Goal: Information Seeking & Learning: Learn about a topic

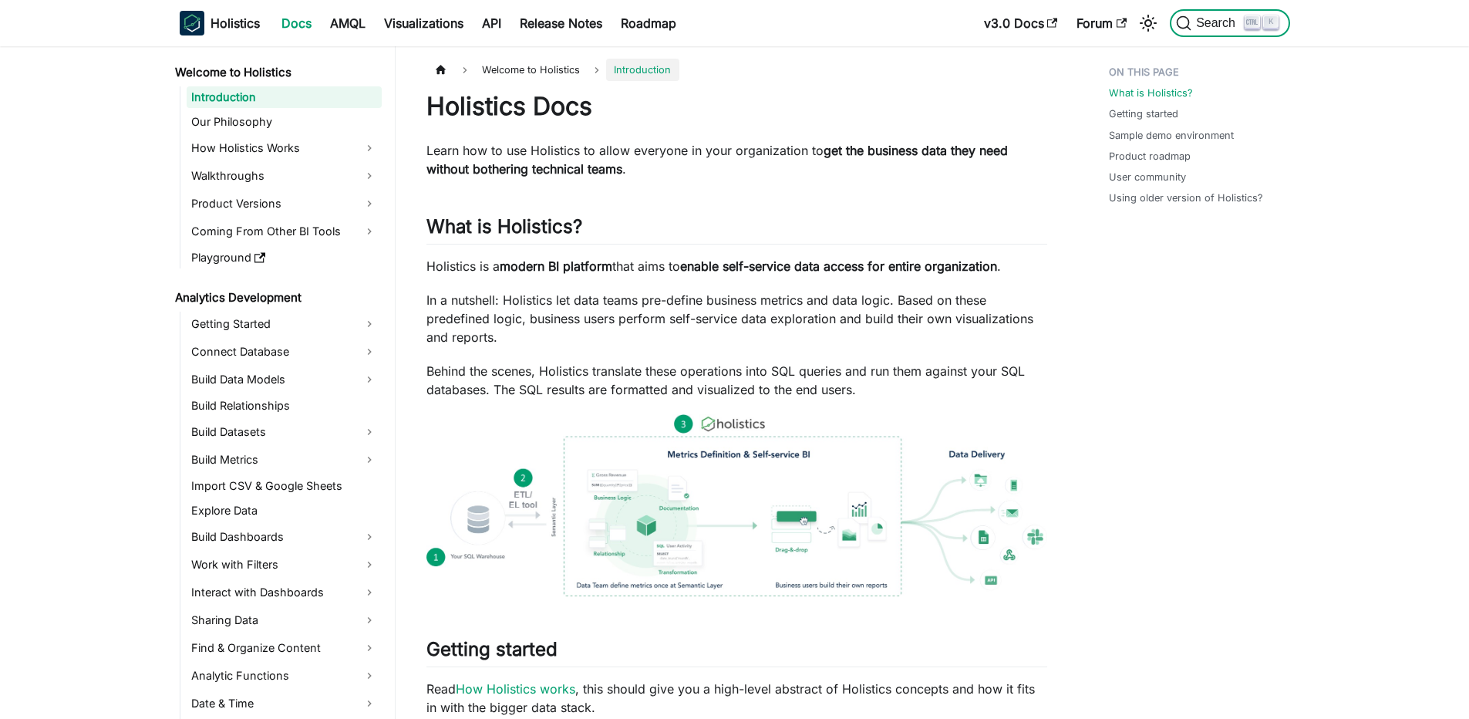
click at [1221, 30] on span "Search" at bounding box center [1210, 22] width 69 height 15
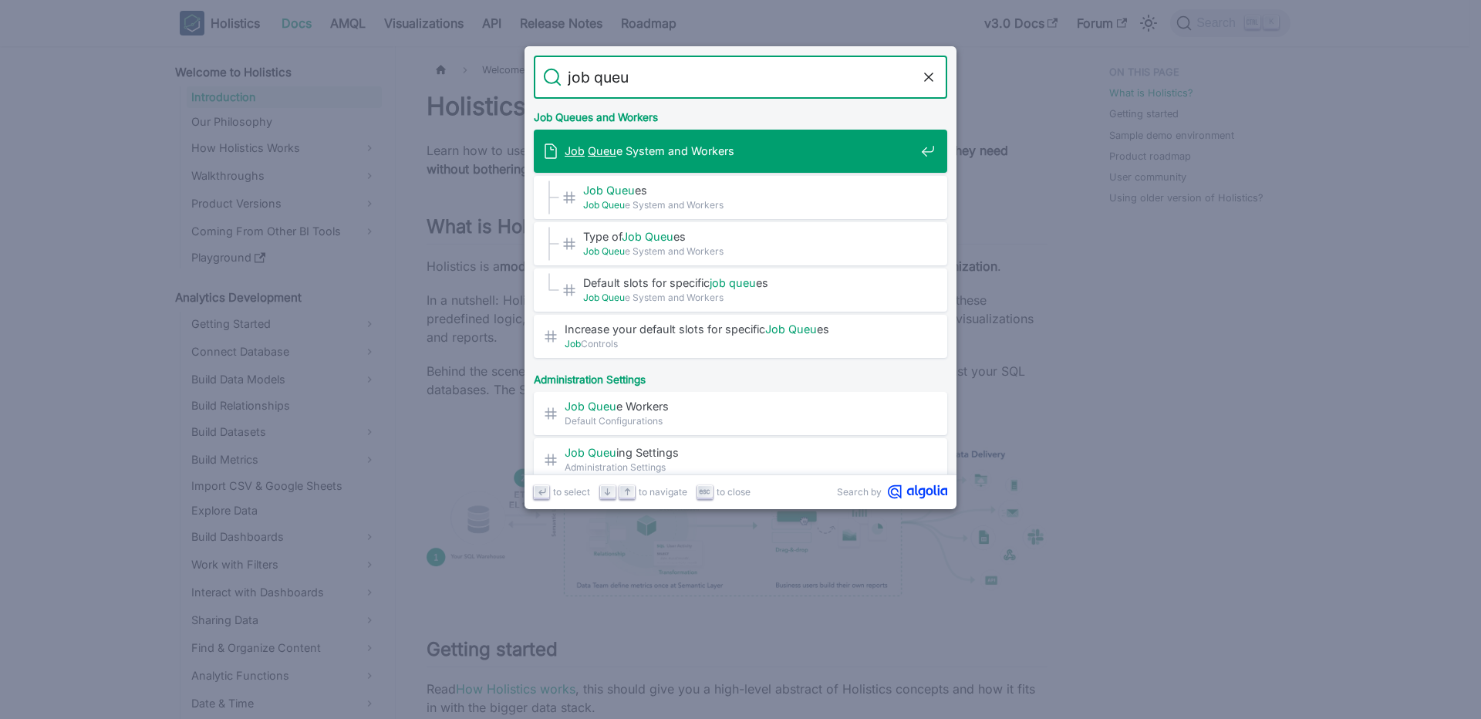
type input "job queue"
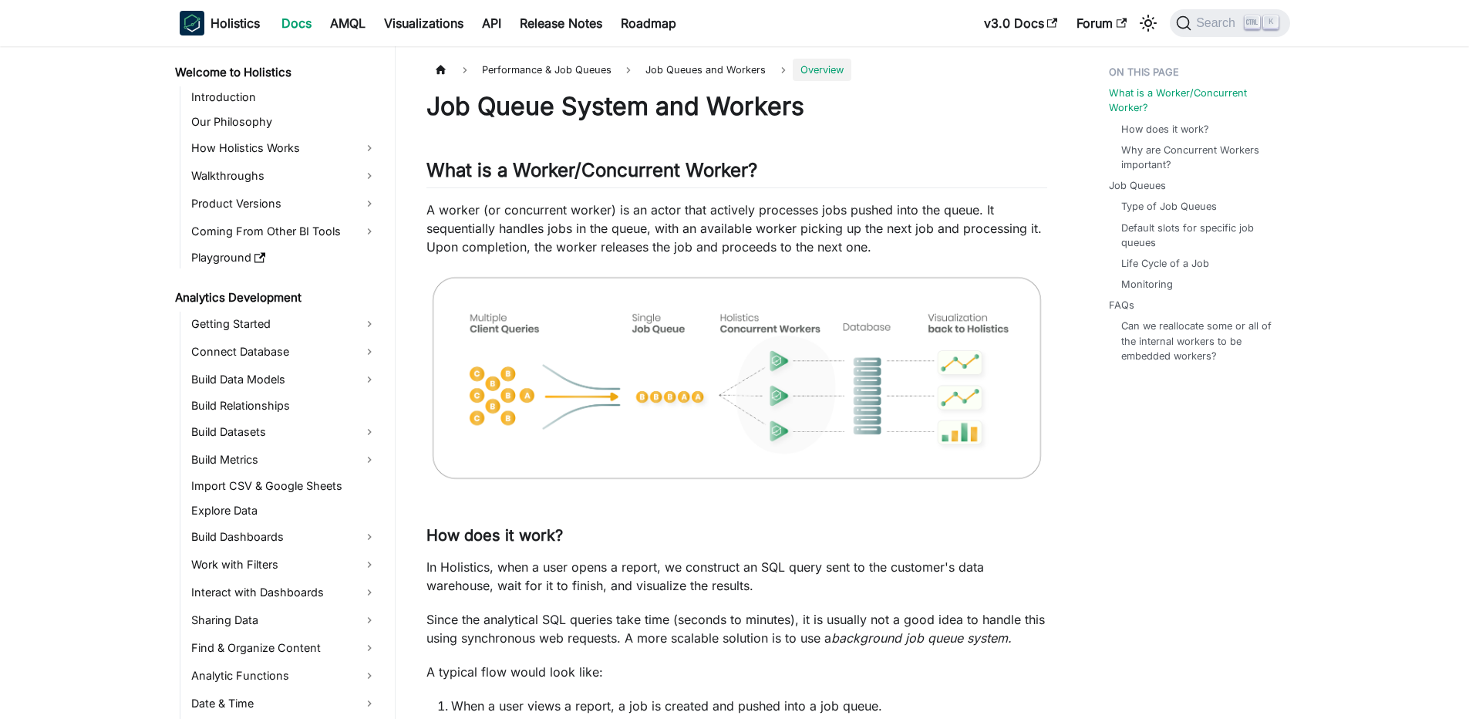
scroll to position [977, 0]
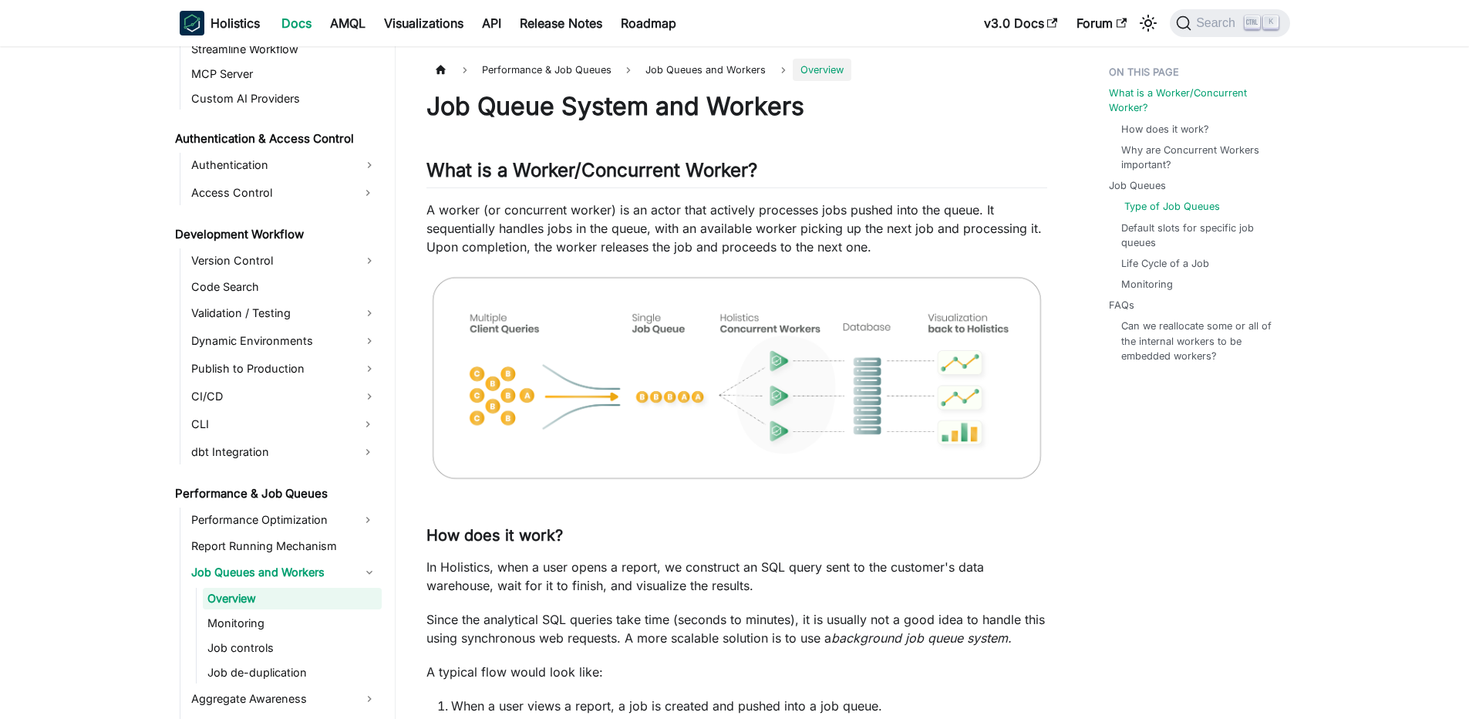
click at [1159, 204] on link "Type of Job Queues" at bounding box center [1173, 206] width 96 height 15
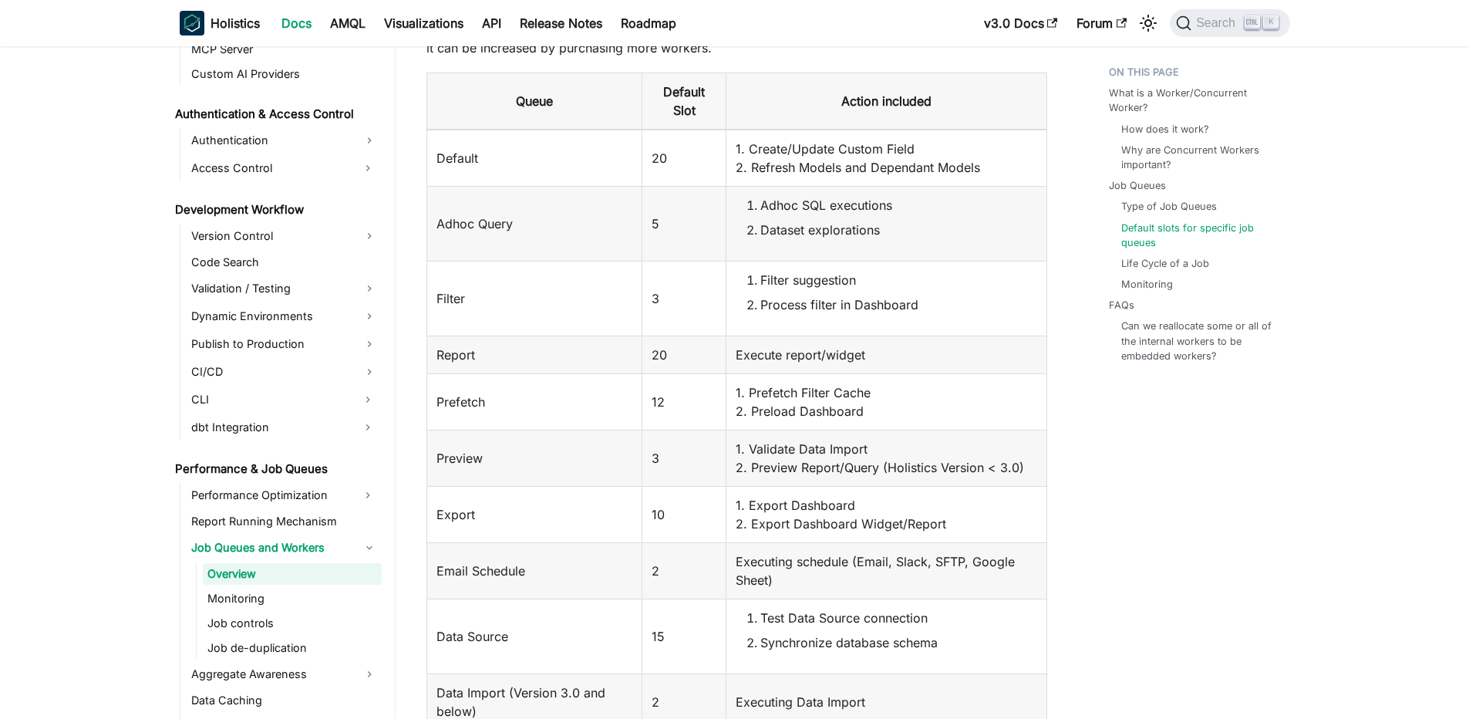
scroll to position [2296, 0]
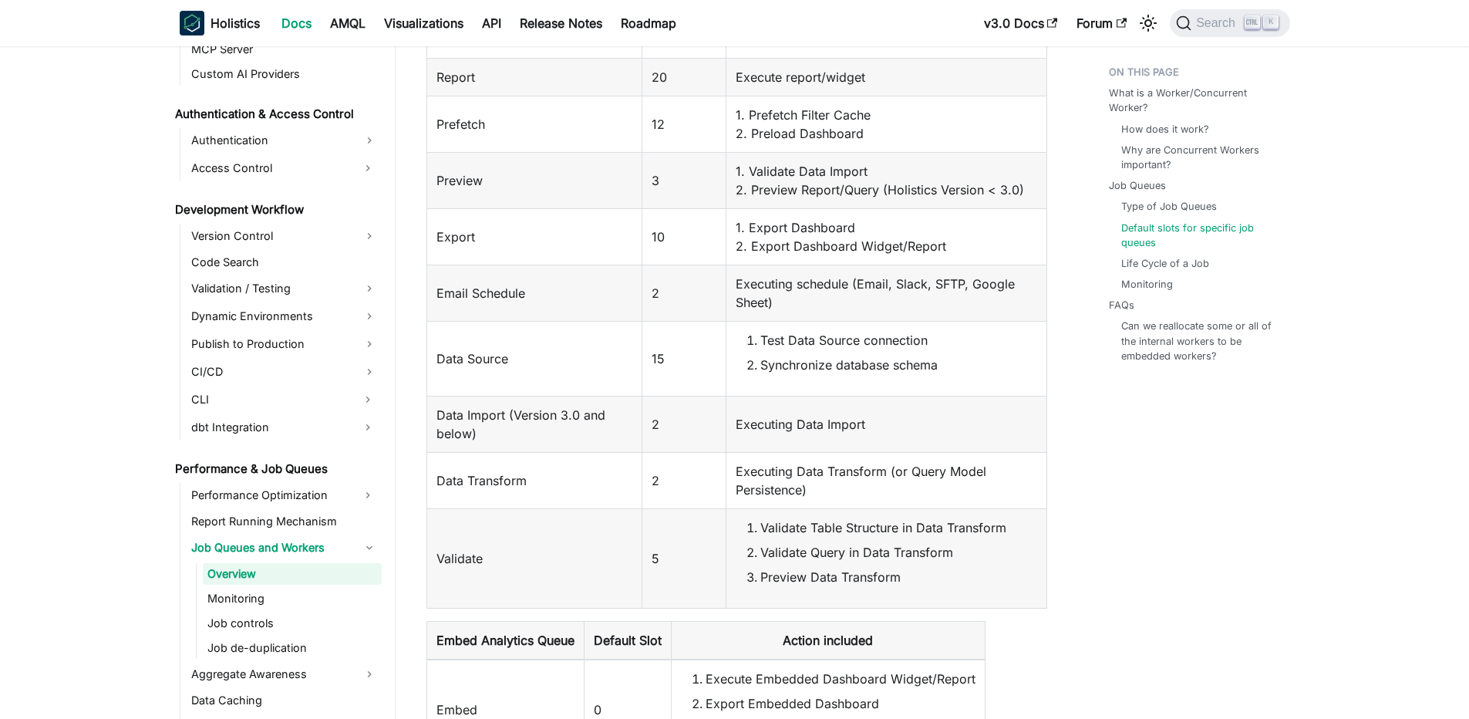
click at [808, 444] on td "Executing Data Import" at bounding box center [887, 424] width 320 height 56
click at [754, 486] on td "Executing Data Transform (or Query Model Persistence)" at bounding box center [887, 480] width 320 height 56
drag, startPoint x: 740, startPoint y: 474, endPoint x: 945, endPoint y: 493, distance: 206.1
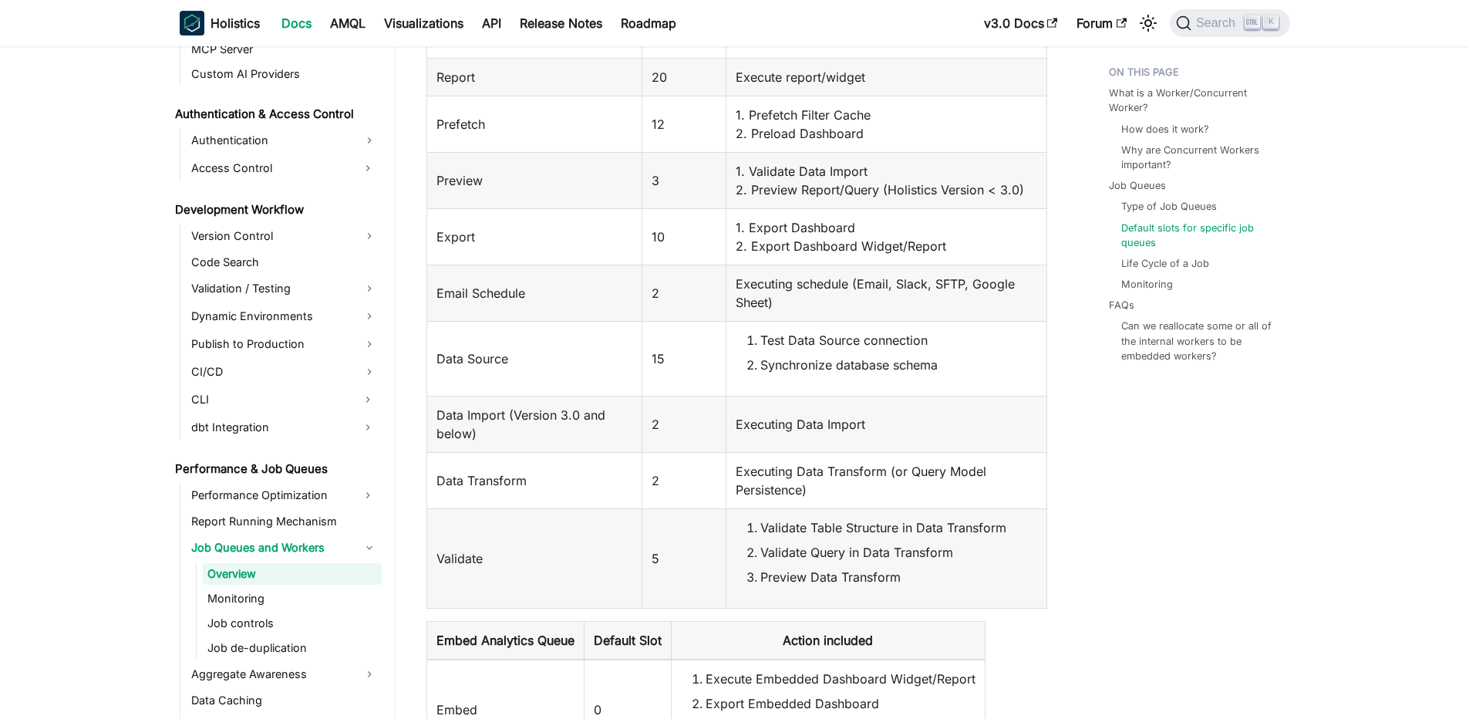
click at [945, 493] on td "Executing Data Transform (or Query Model Persistence)" at bounding box center [887, 480] width 320 height 56
click at [923, 483] on td "Executing Data Transform (or Query Model Persistence)" at bounding box center [887, 480] width 320 height 56
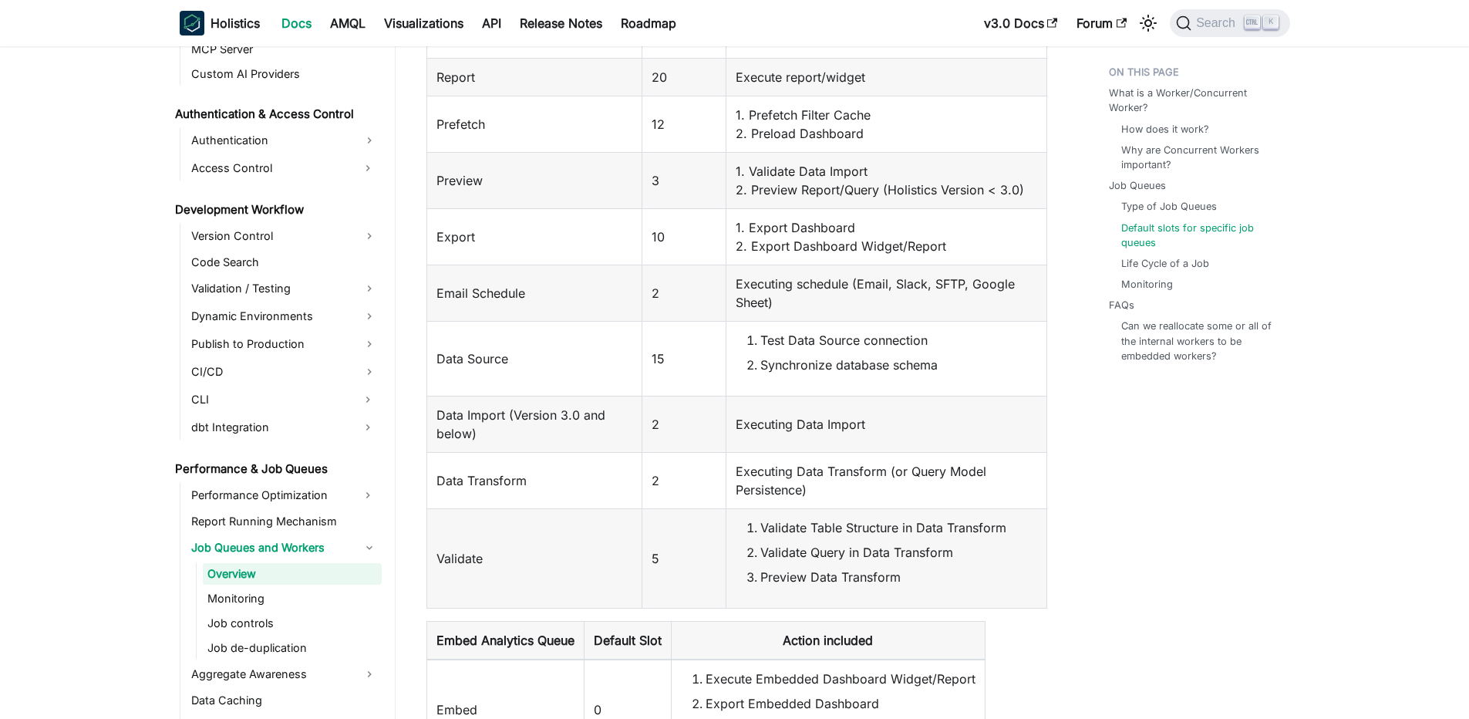
click at [923, 483] on td "Executing Data Transform (or Query Model Persistence)" at bounding box center [887, 480] width 320 height 56
